Goal: Task Accomplishment & Management: Manage account settings

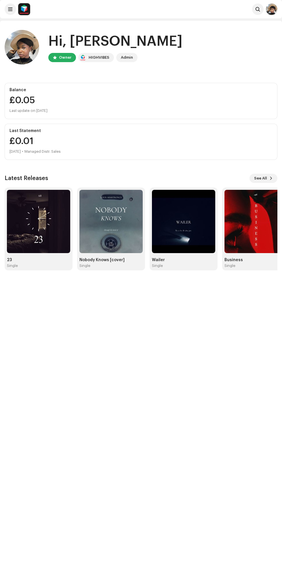
click at [54, 214] on img at bounding box center [38, 221] width 63 height 63
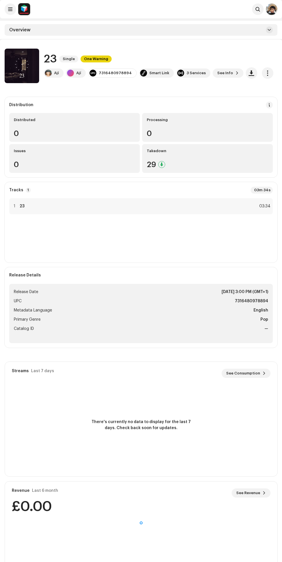
click at [265, 72] on span "button" at bounding box center [267, 73] width 5 height 5
click at [237, 98] on div "Edit" at bounding box center [234, 98] width 54 height 5
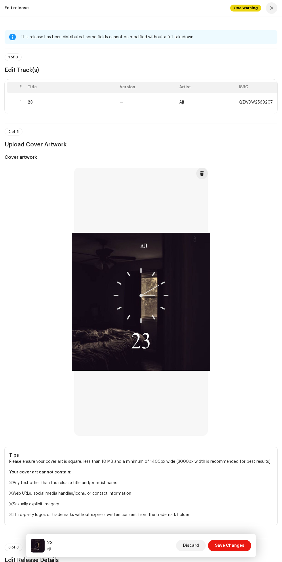
click at [121, 104] on span "—" at bounding box center [122, 102] width 4 height 4
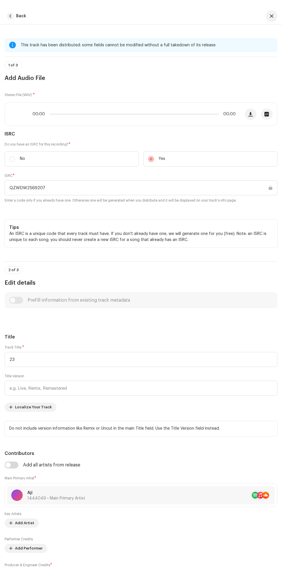
scroll to position [2, 0]
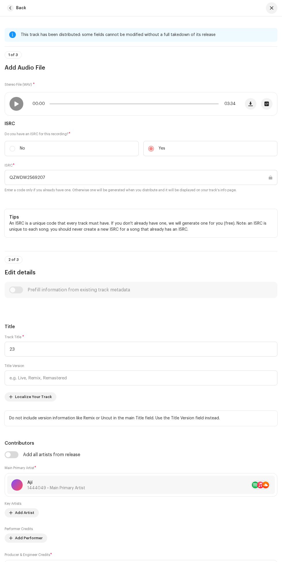
click at [251, 105] on span "button" at bounding box center [251, 104] width 4 height 5
